Goal: Task Accomplishment & Management: Use online tool/utility

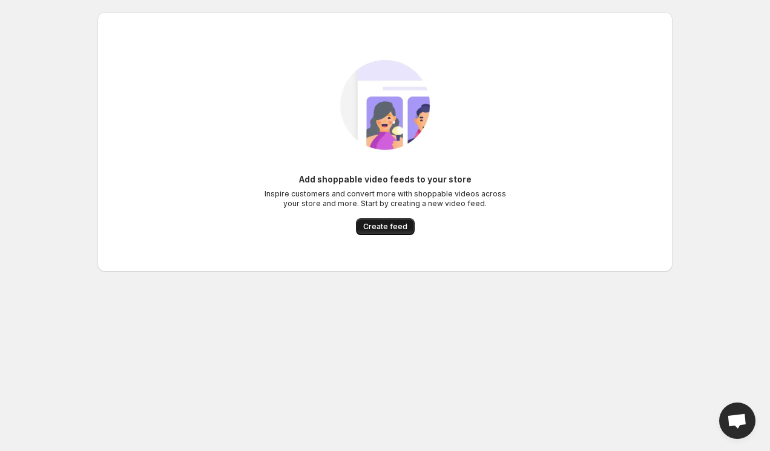
click at [382, 225] on span "Create feed" at bounding box center [385, 227] width 44 height 10
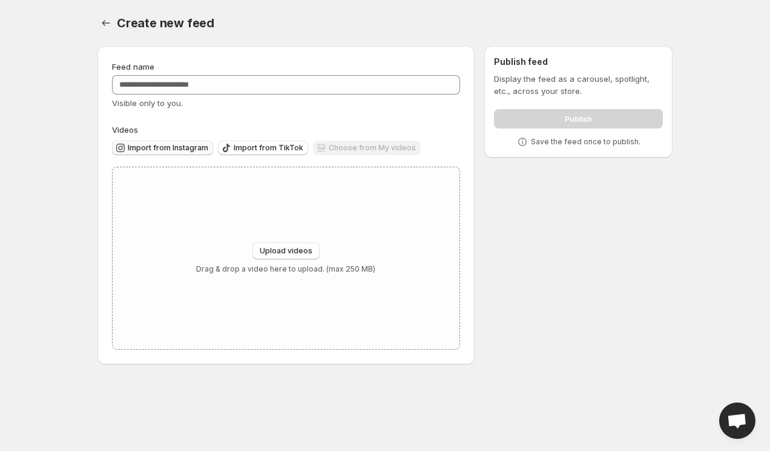
click at [177, 150] on span "Import from Instagram" at bounding box center [168, 148] width 81 height 10
click at [520, 240] on div "Feed name Visible only to you. Videos Import from Instagram Import from TikTok …" at bounding box center [380, 207] width 585 height 342
click at [103, 22] on icon "Settings" at bounding box center [106, 23] width 8 height 6
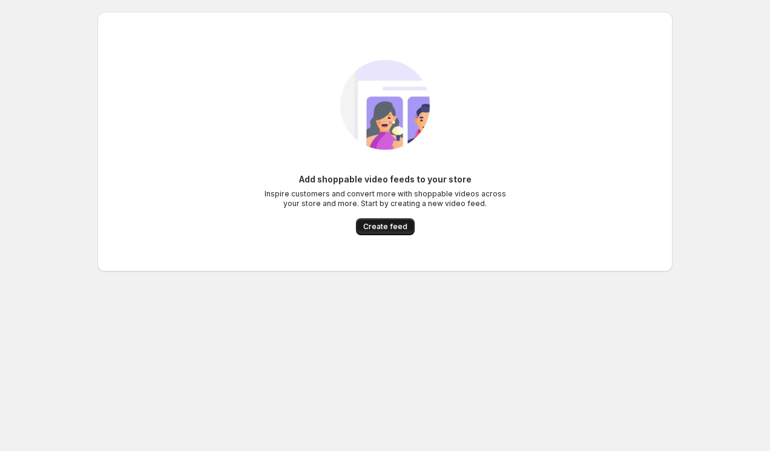
click at [379, 225] on span "Create feed" at bounding box center [385, 227] width 44 height 10
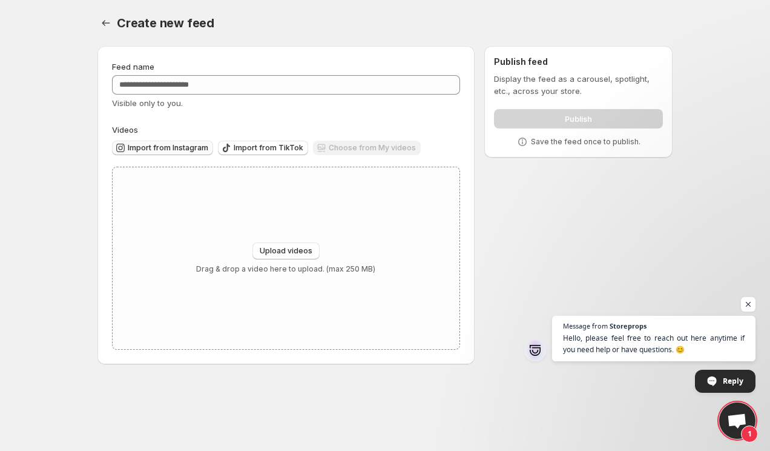
click at [173, 152] on span "Import from Instagram" at bounding box center [168, 148] width 81 height 10
click at [291, 242] on button "Upload videos" at bounding box center [286, 250] width 67 height 17
click at [192, 141] on button "Import from Instagram" at bounding box center [162, 148] width 101 height 15
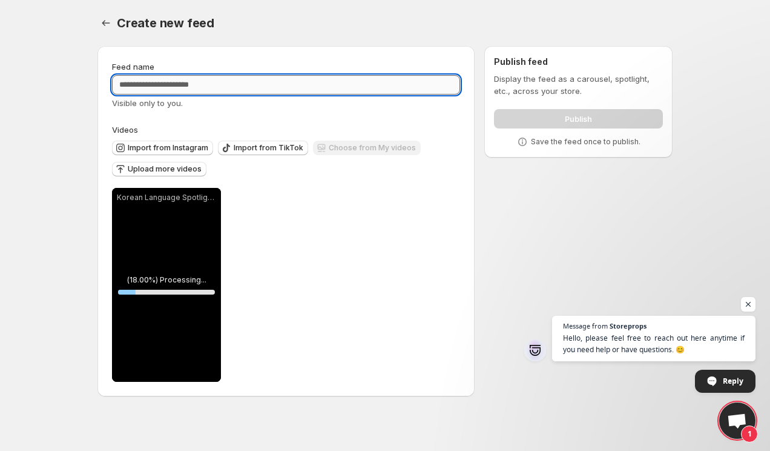
click at [179, 86] on input "Feed name" at bounding box center [286, 84] width 348 height 19
drag, startPoint x: 142, startPoint y: 79, endPoint x: 148, endPoint y: 83, distance: 7.6
click at [145, 81] on input "***" at bounding box center [286, 84] width 348 height 19
click at [148, 83] on input "***" at bounding box center [286, 84] width 348 height 19
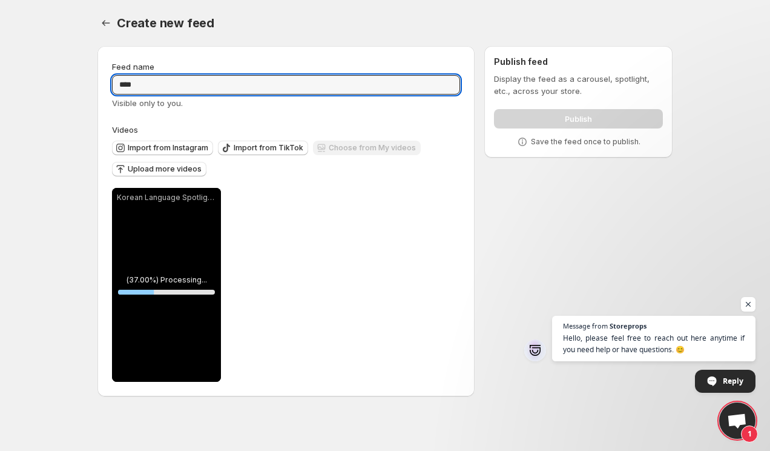
type input "****"
click at [419, 113] on div "**********" at bounding box center [286, 221] width 348 height 321
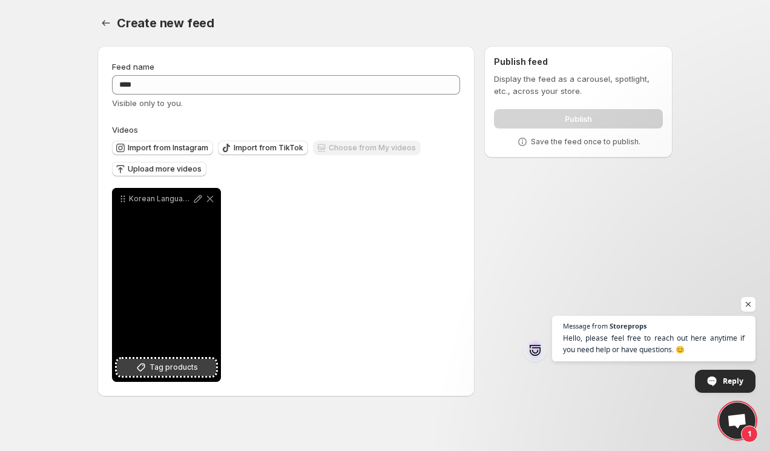
click at [190, 369] on span "Tag products" at bounding box center [174, 367] width 48 height 12
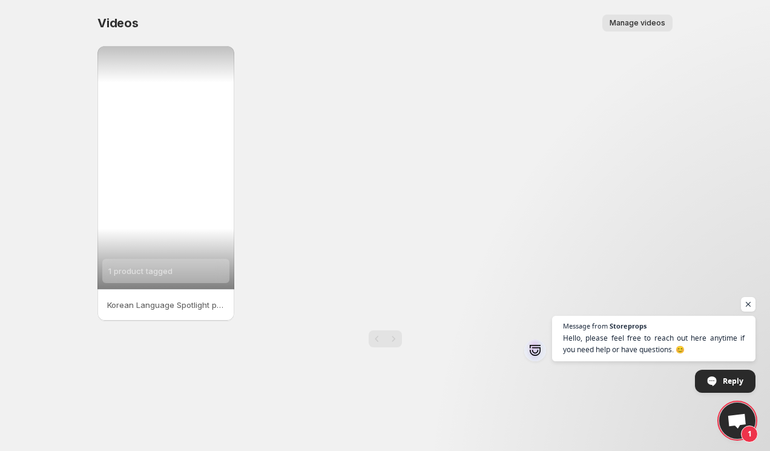
click at [182, 239] on div "1 product tagged" at bounding box center [166, 167] width 137 height 243
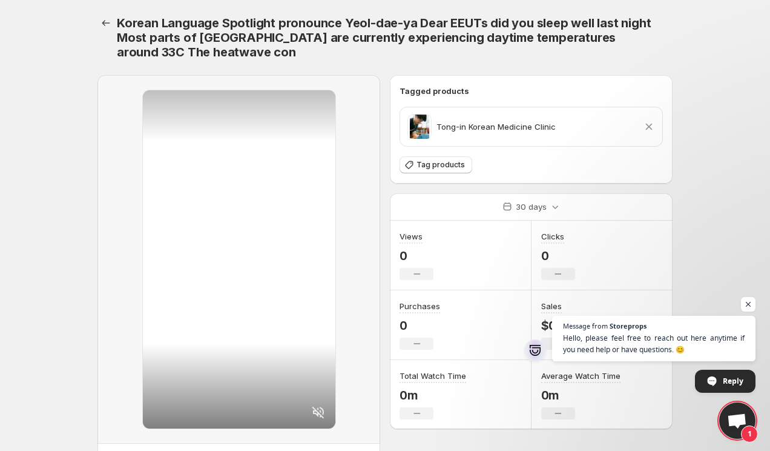
scroll to position [68, 0]
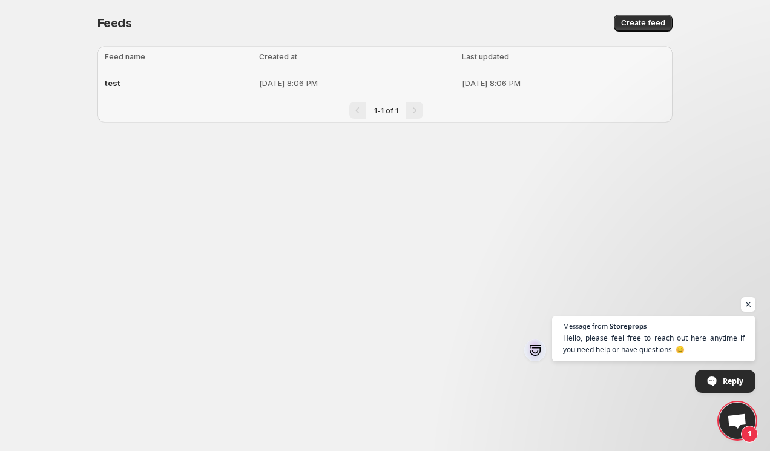
click at [125, 79] on div "test" at bounding box center [178, 83] width 147 height 22
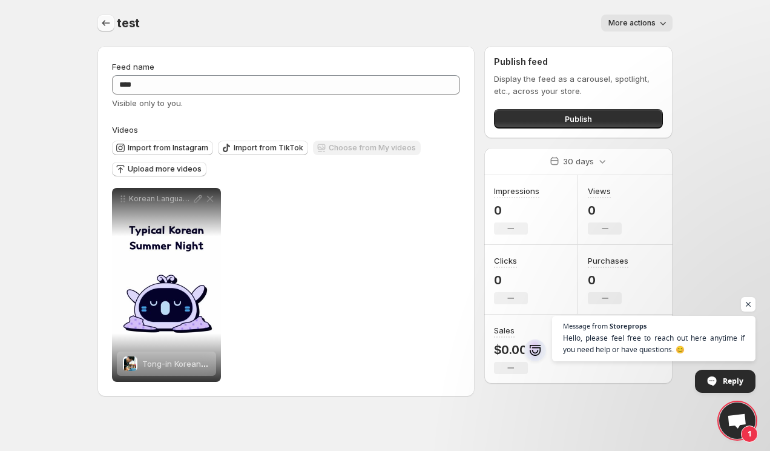
click at [105, 20] on icon "Settings" at bounding box center [106, 23] width 12 height 12
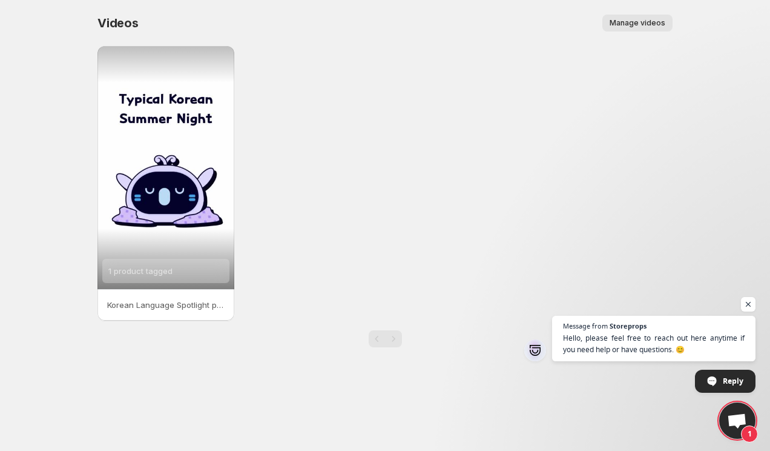
click at [643, 21] on span "Manage videos" at bounding box center [638, 23] width 56 height 10
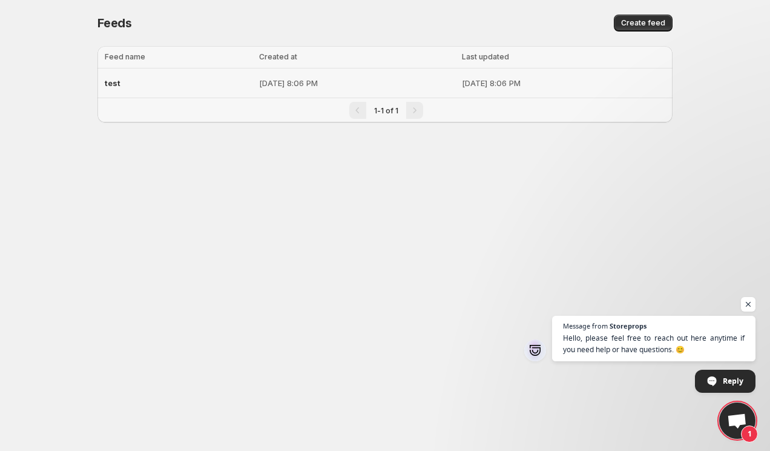
click at [183, 85] on div "test" at bounding box center [178, 83] width 147 height 22
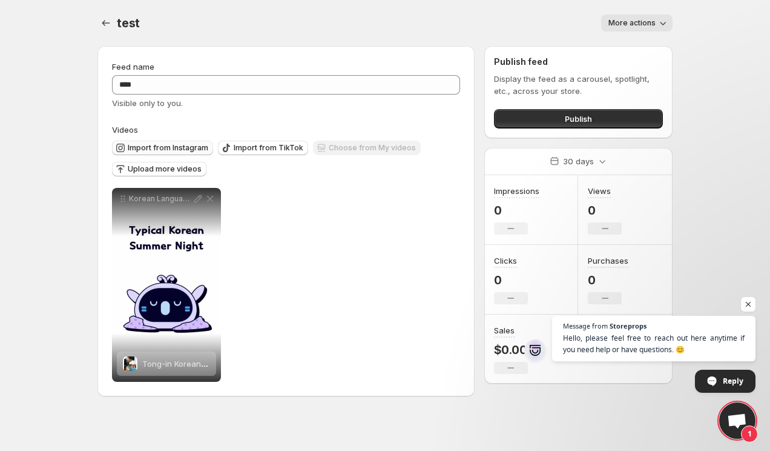
click at [188, 149] on span "Import from Instagram" at bounding box center [168, 148] width 81 height 10
click at [441, 211] on div "**********" at bounding box center [286, 285] width 348 height 194
click at [666, 24] on icon "button" at bounding box center [663, 23] width 12 height 12
click at [686, 30] on div "**********" at bounding box center [385, 205] width 605 height 411
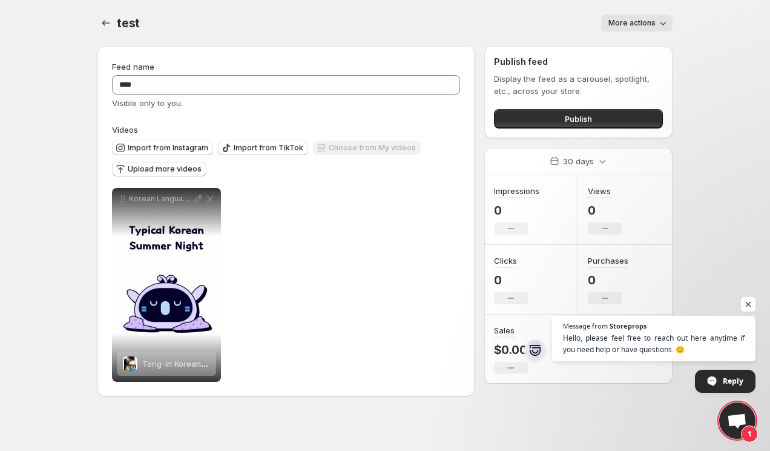
click at [754, 305] on span "Open chat" at bounding box center [748, 304] width 15 height 15
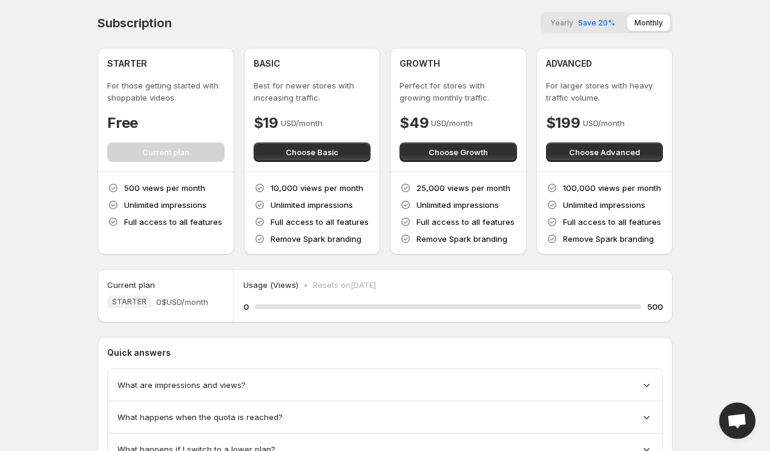
scroll to position [59, 0]
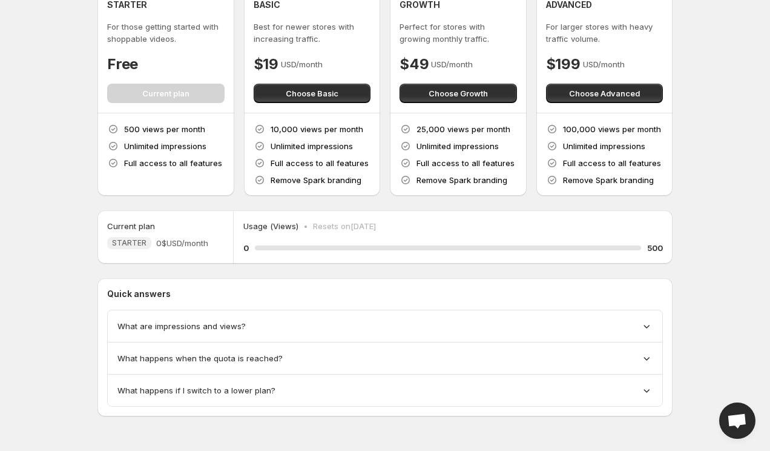
drag, startPoint x: 383, startPoint y: 227, endPoint x: 471, endPoint y: 222, distance: 87.9
click at [470, 222] on div "Usage (Views) • Resets on [DATE]" at bounding box center [454, 226] width 420 height 12
click at [471, 222] on div "Usage (Views) • Resets on [DATE]" at bounding box center [454, 226] width 420 height 12
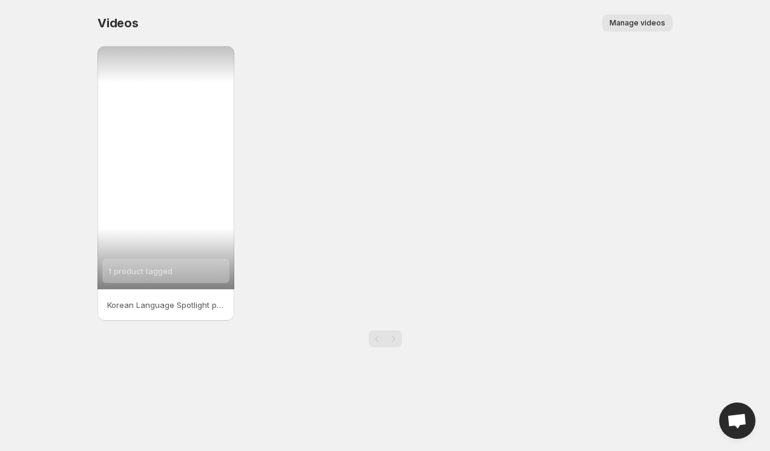
click at [180, 247] on div "1 product tagged" at bounding box center [166, 167] width 137 height 243
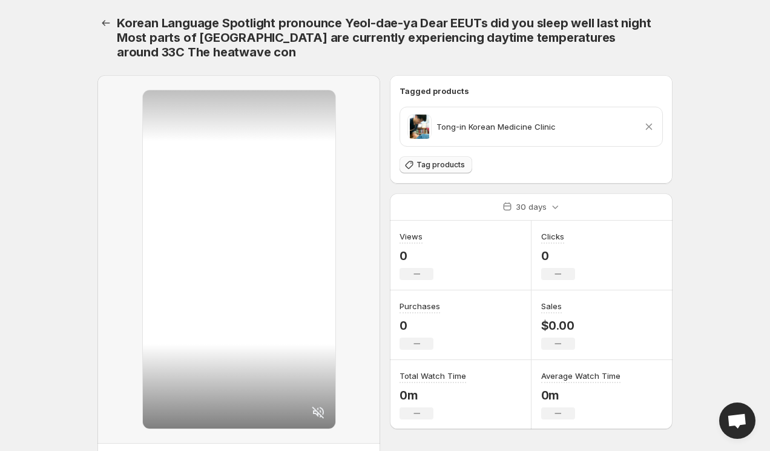
click at [446, 170] on button "Tag products" at bounding box center [436, 164] width 73 height 17
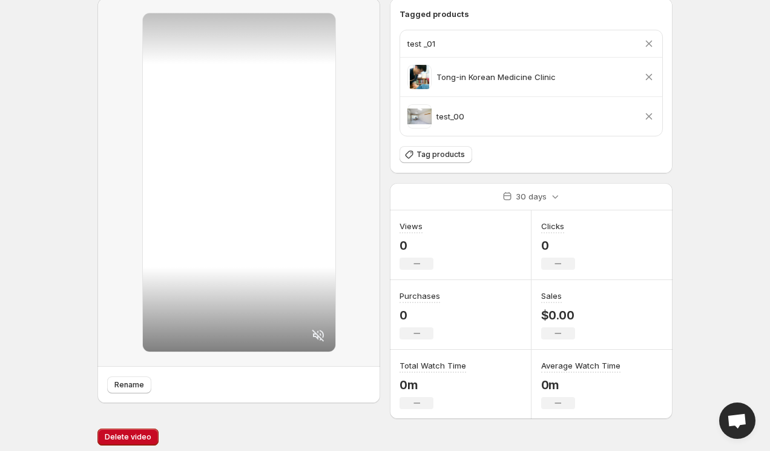
scroll to position [84, 0]
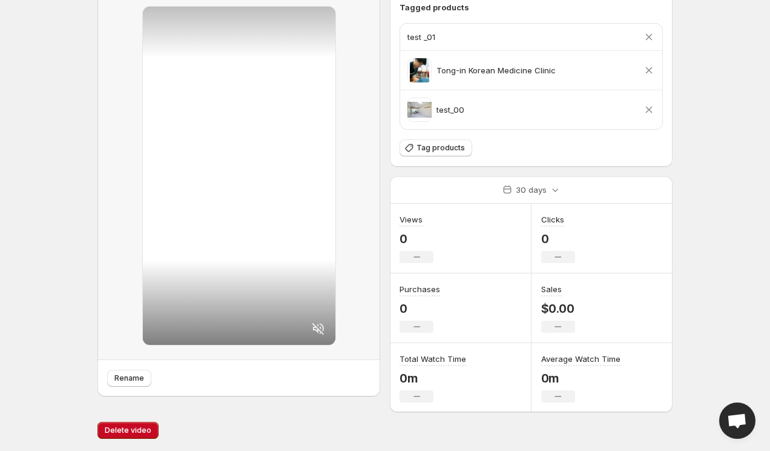
click at [650, 40] on icon at bounding box center [649, 37] width 12 height 12
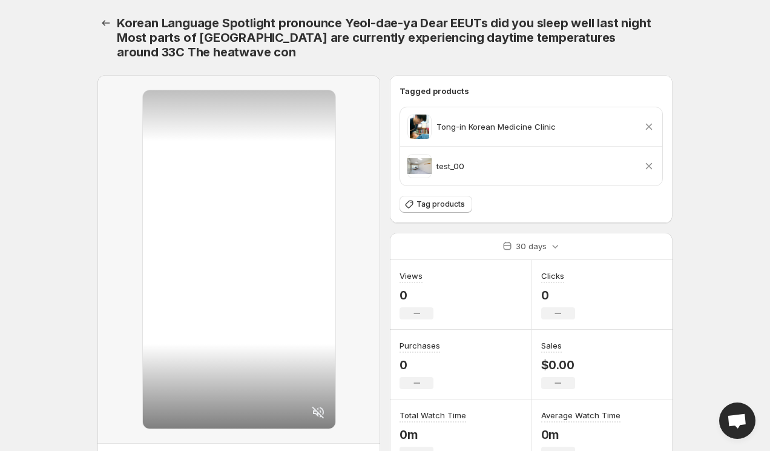
scroll to position [68, 0]
